Goal: Information Seeking & Learning: Learn about a topic

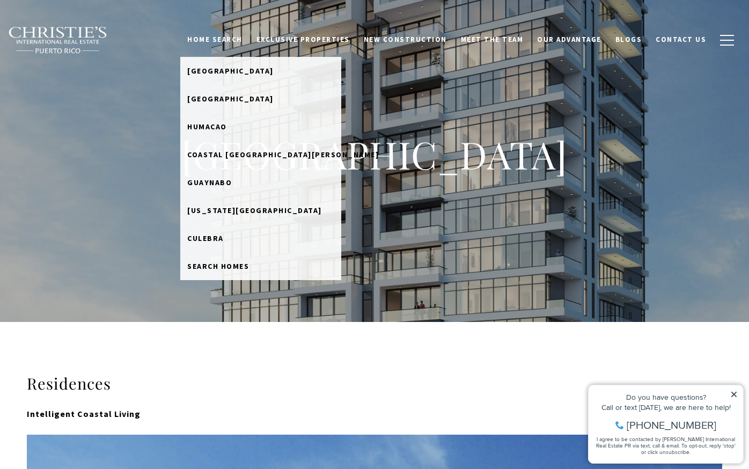
click at [236, 41] on link "Home Search" at bounding box center [214, 40] width 69 height 20
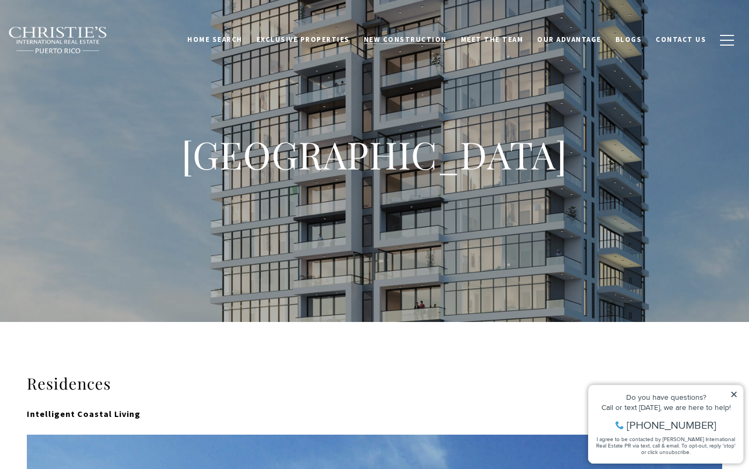
click at [442, 37] on span "New Construction" at bounding box center [405, 39] width 83 height 9
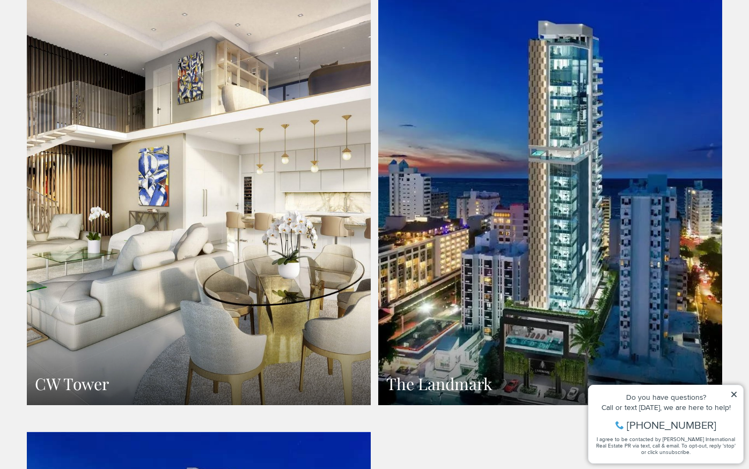
scroll to position [1181, 0]
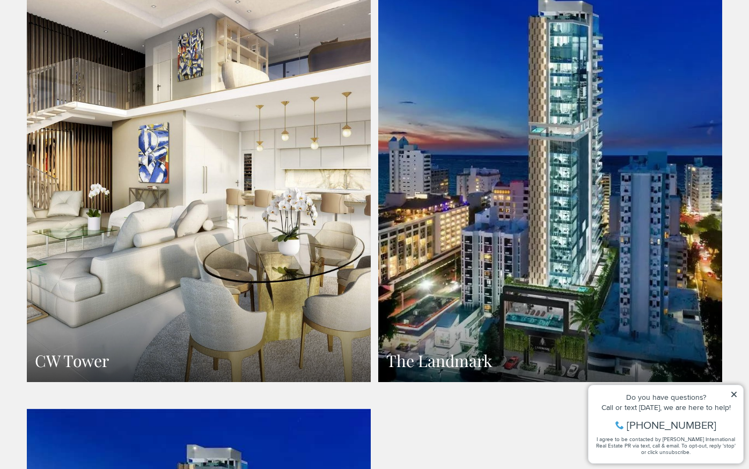
click at [214, 219] on link "CW Tower" at bounding box center [199, 172] width 344 height 420
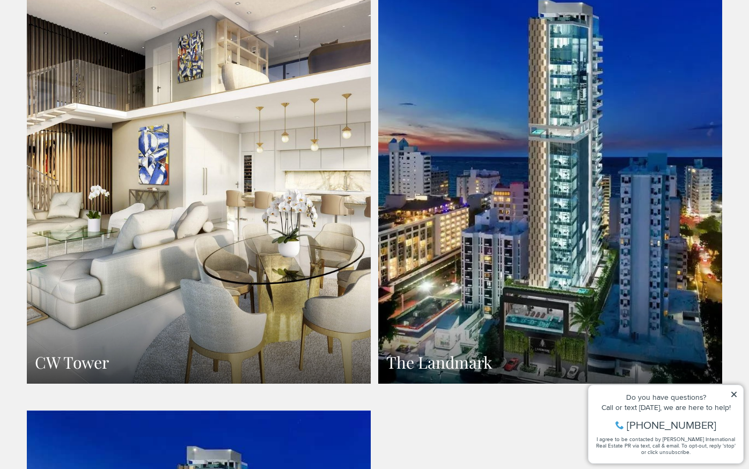
click at [447, 254] on link "The Landmark" at bounding box center [551, 173] width 344 height 420
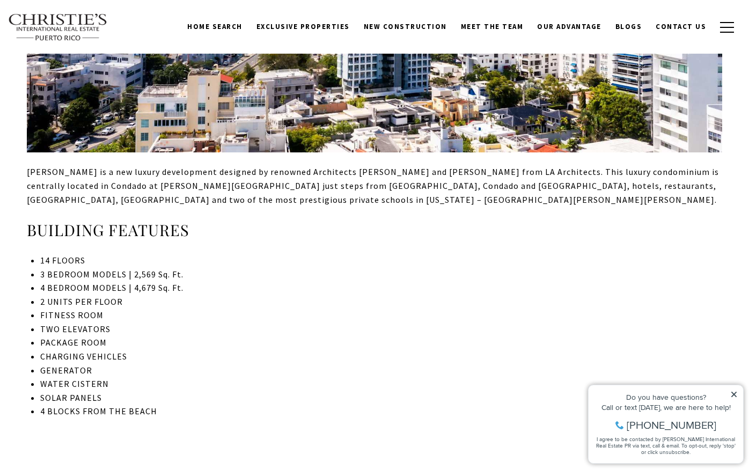
scroll to position [376, 0]
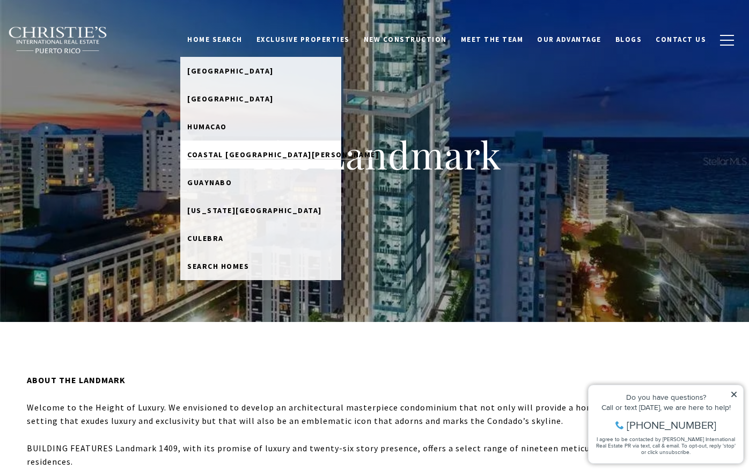
click at [244, 151] on span "Coastal [GEOGRAPHIC_DATA][PERSON_NAME]" at bounding box center [283, 155] width 192 height 10
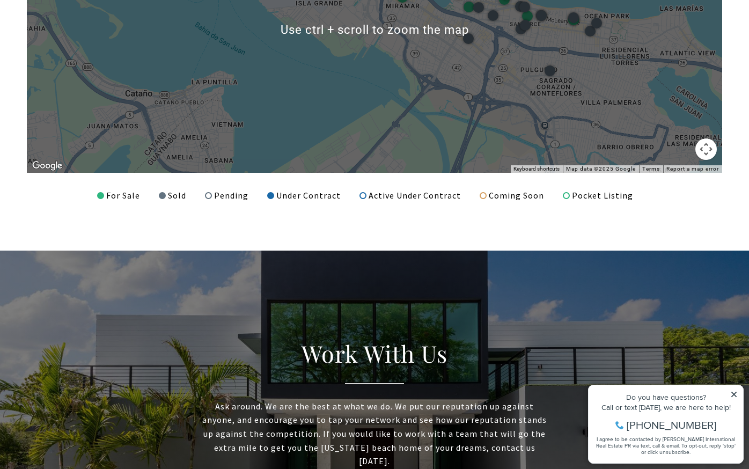
scroll to position [1772, 0]
